Goal: Task Accomplishment & Management: Use online tool/utility

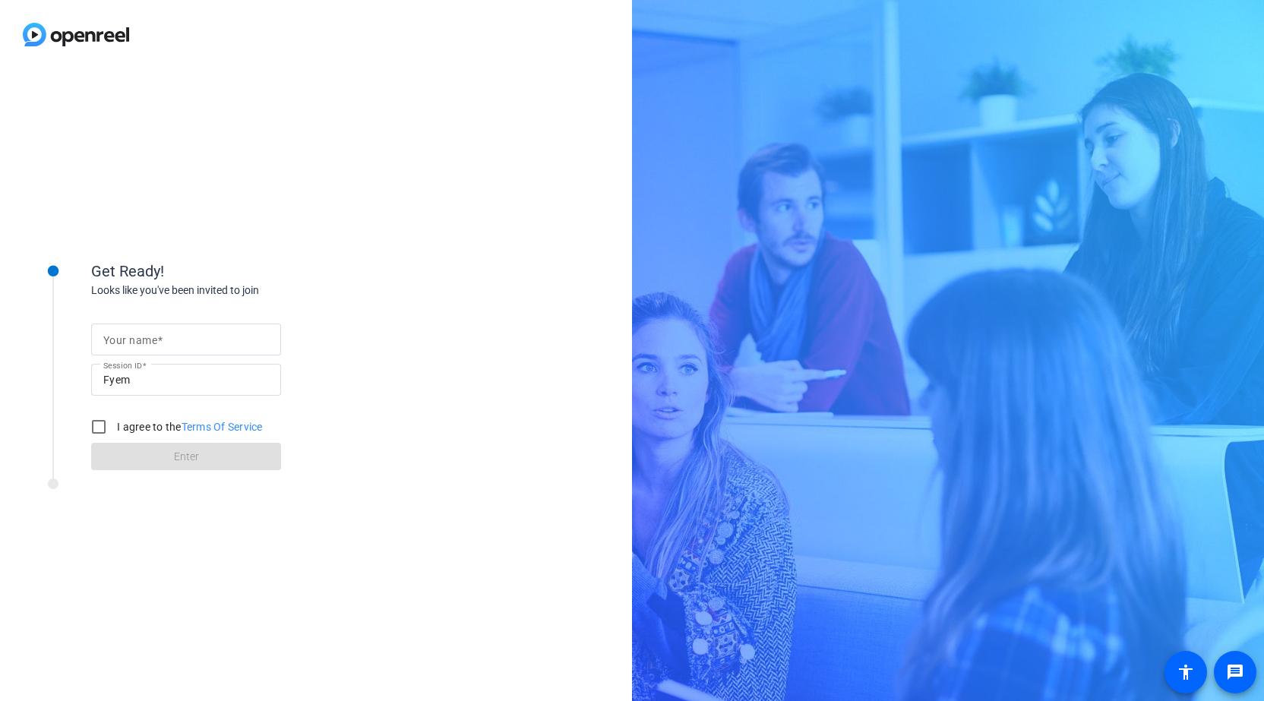
click at [198, 334] on input "Your name" at bounding box center [186, 340] width 166 height 18
type input "[PERSON_NAME] Best"
click at [155, 414] on div "I agree to the Terms Of Service" at bounding box center [173, 427] width 179 height 30
click at [152, 432] on label "I agree to the Terms Of Service" at bounding box center [188, 426] width 149 height 15
click at [114, 432] on input "I agree to the Terms Of Service" at bounding box center [99, 427] width 30 height 30
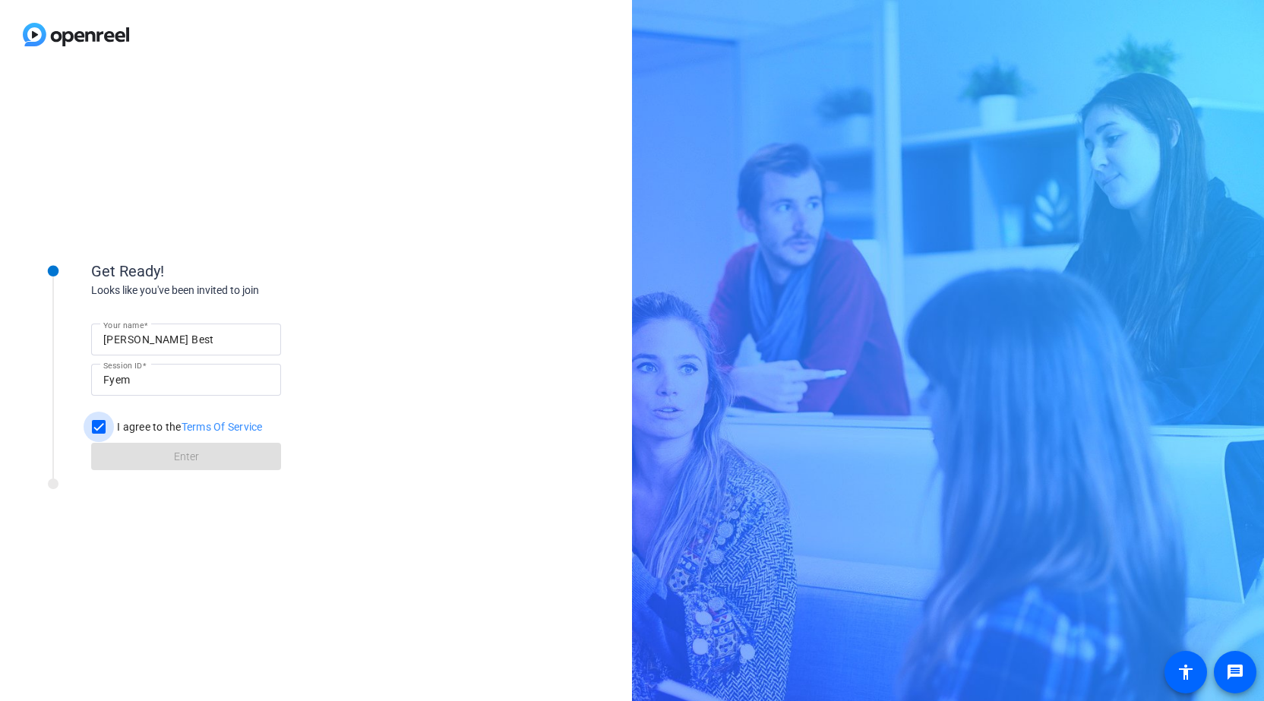
checkbox input "true"
click at [152, 457] on span at bounding box center [186, 456] width 190 height 36
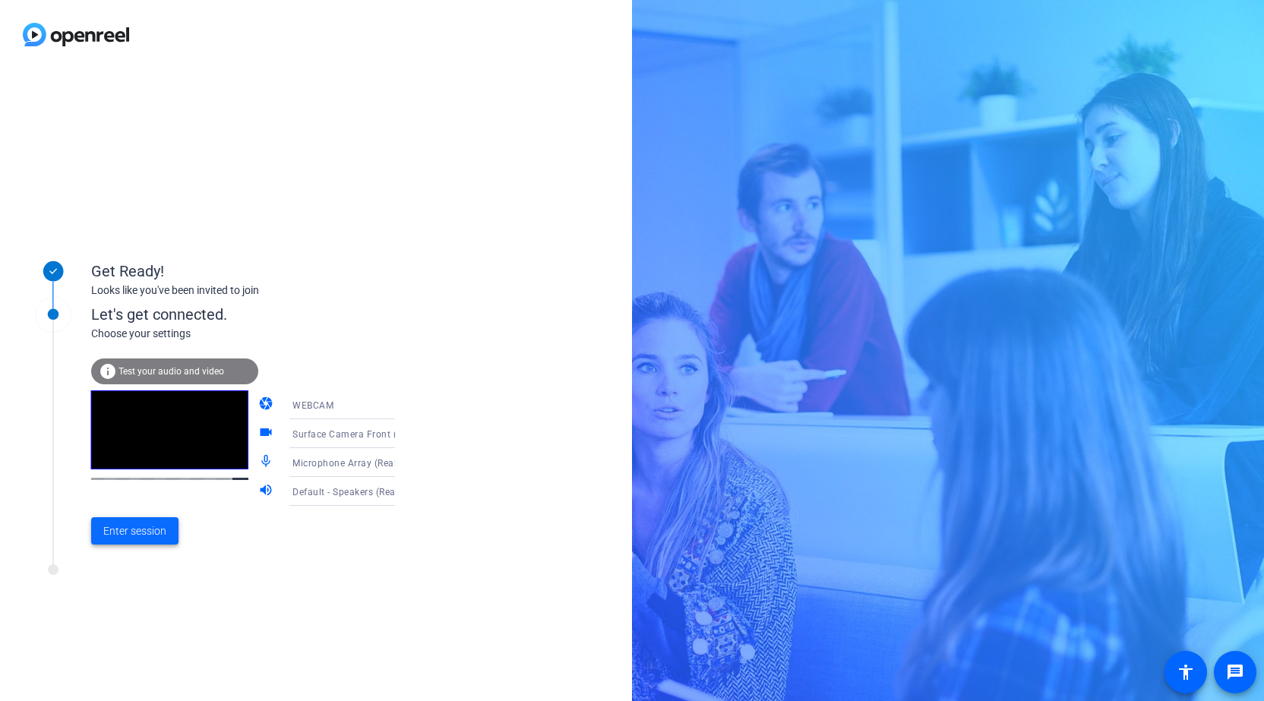
click at [150, 531] on span "Enter session" at bounding box center [134, 532] width 63 height 16
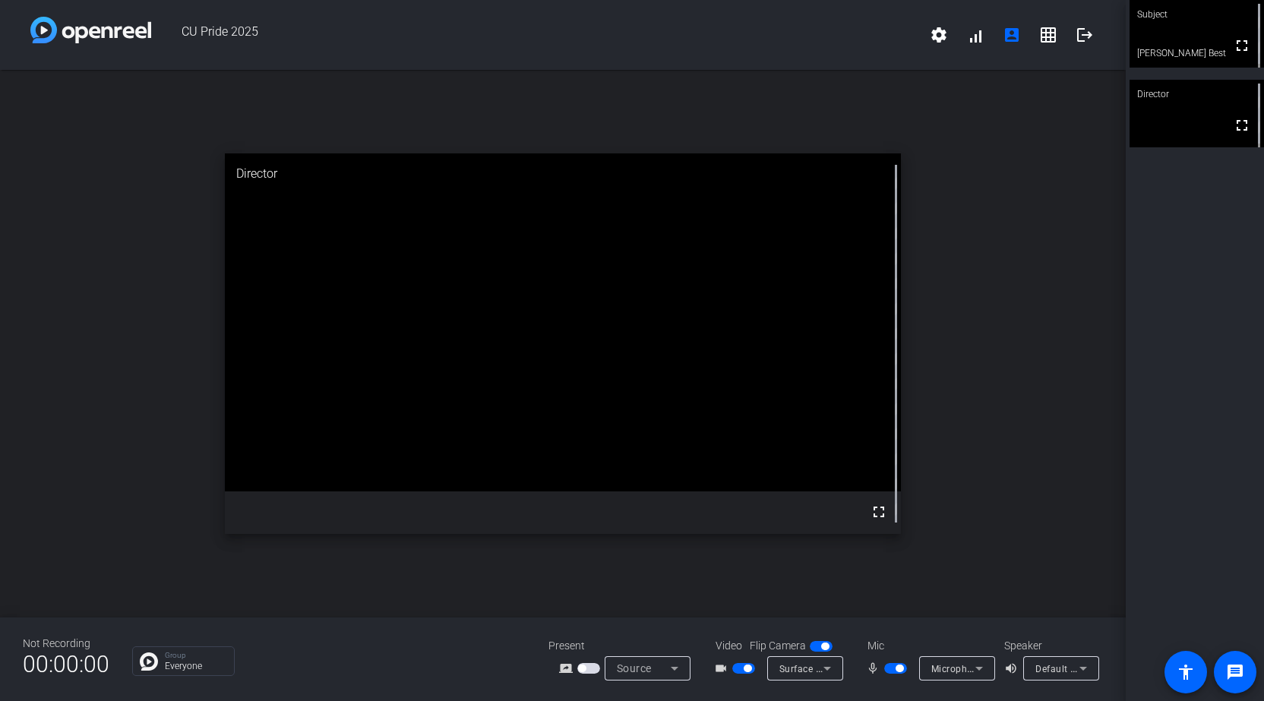
click at [707, 256] on video at bounding box center [563, 322] width 676 height 338
click at [639, 400] on video at bounding box center [563, 322] width 676 height 338
